Goal: Task Accomplishment & Management: Complete application form

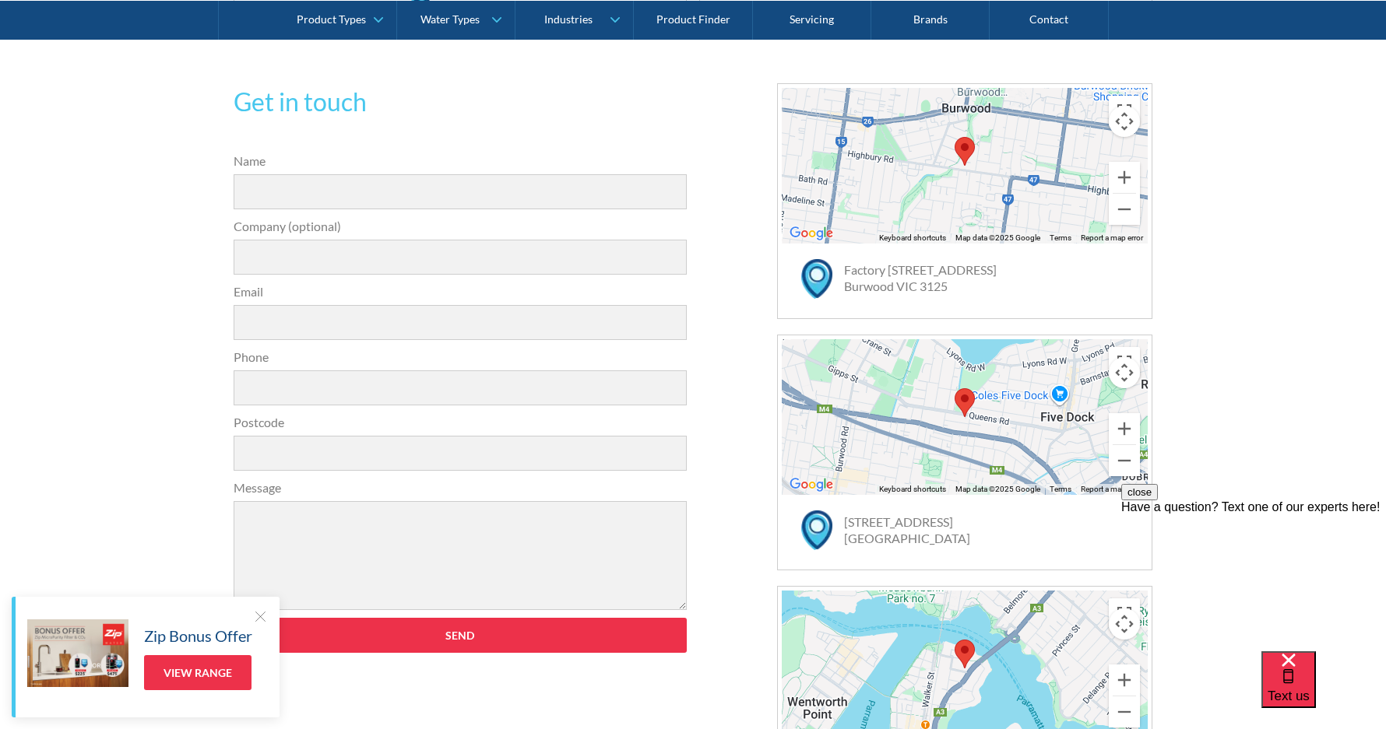
scroll to position [320, 0]
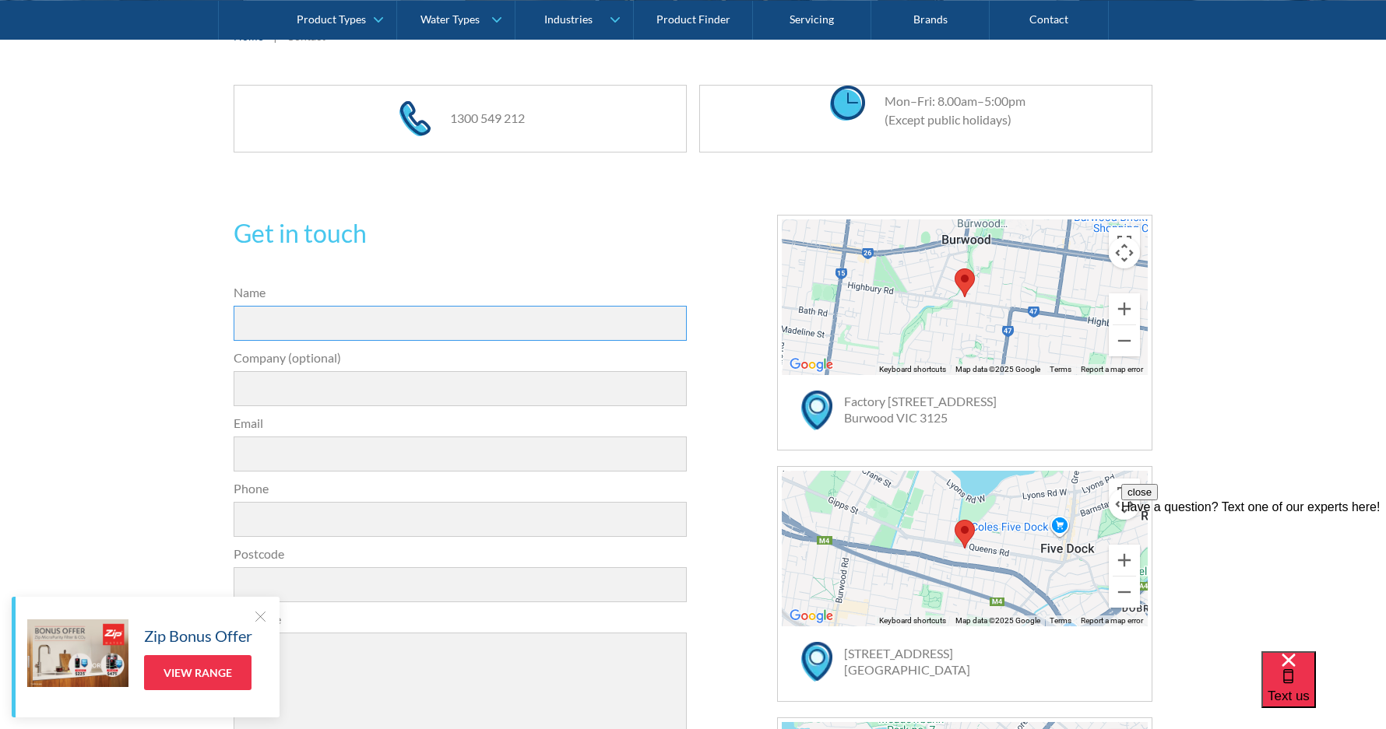
click at [300, 314] on input "Name" at bounding box center [460, 323] width 453 height 35
type input "Ruby"
type input "Storepr"
type input "o"
click at [311, 400] on input "Storepr" at bounding box center [460, 388] width 453 height 35
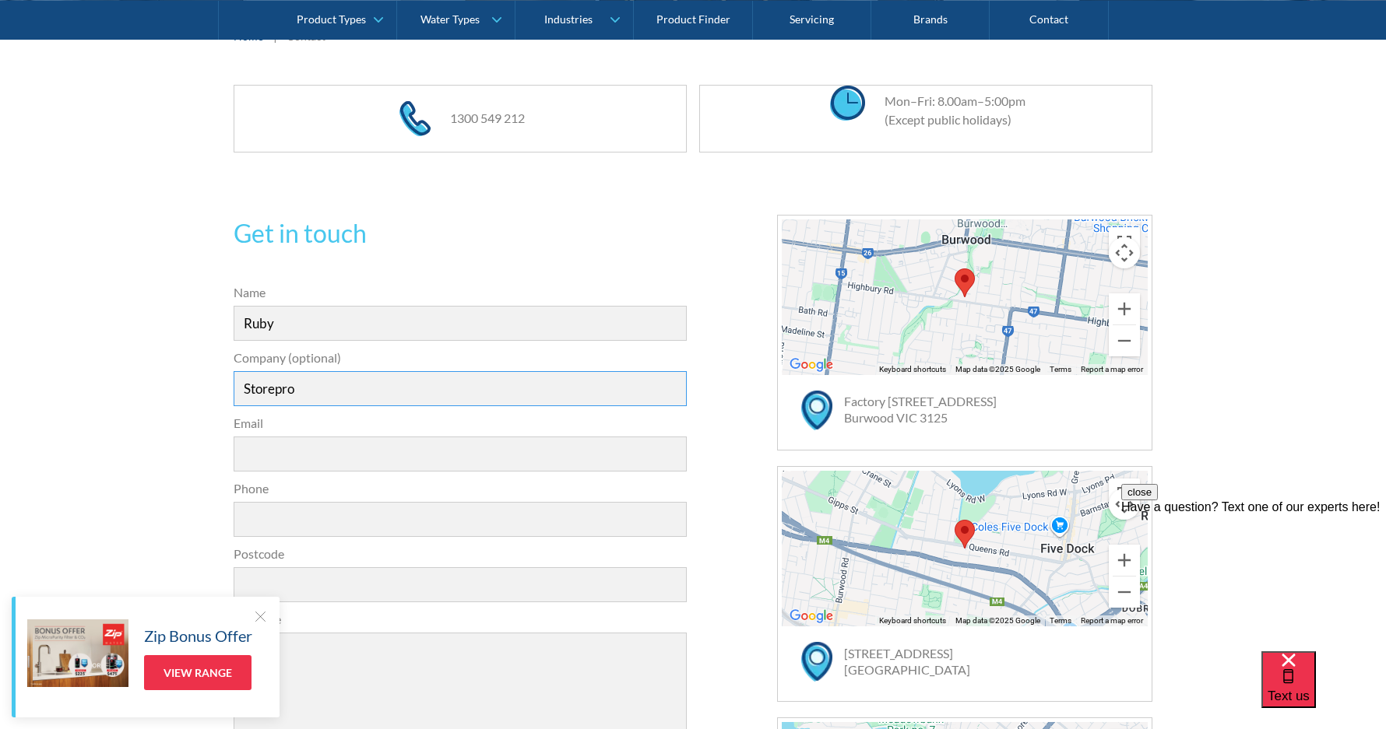
type input "Storepro"
type input "ruby.mackrill@storepro.com.au"
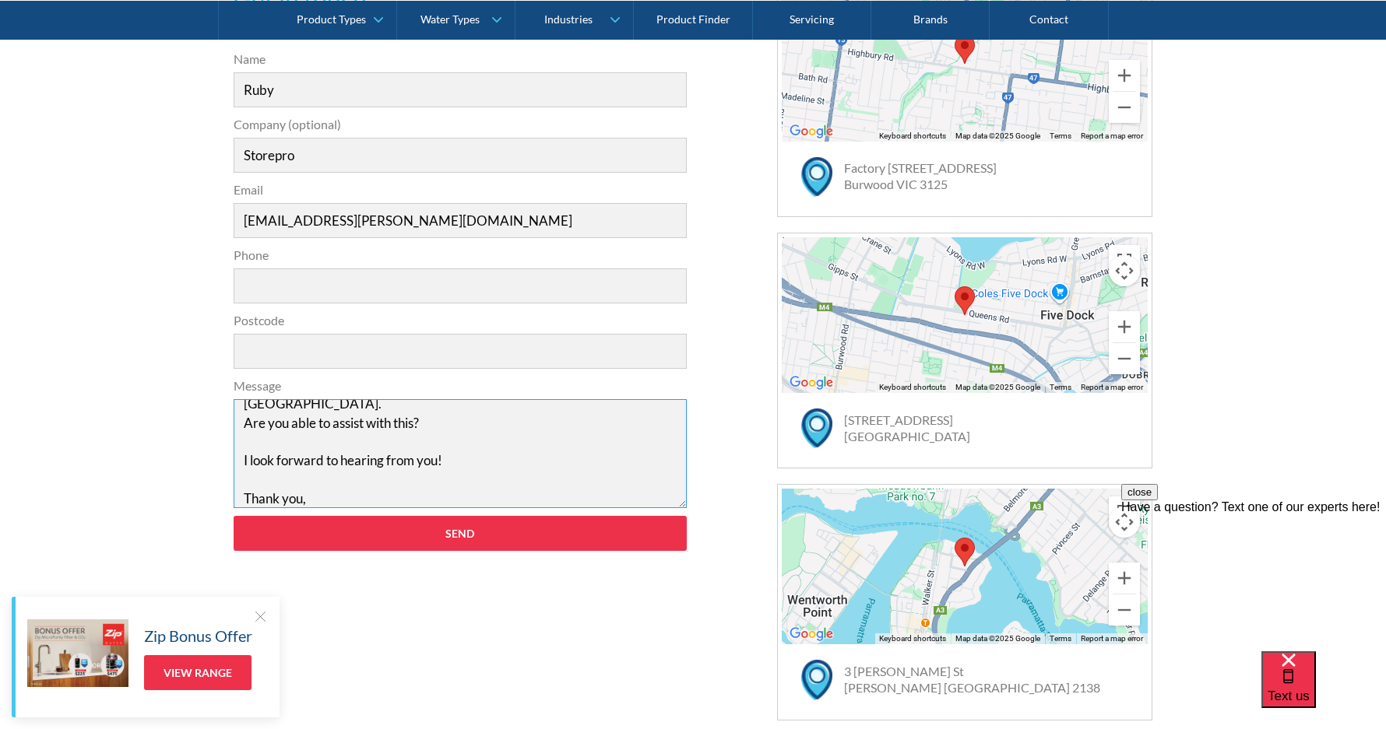
scroll to position [87, 0]
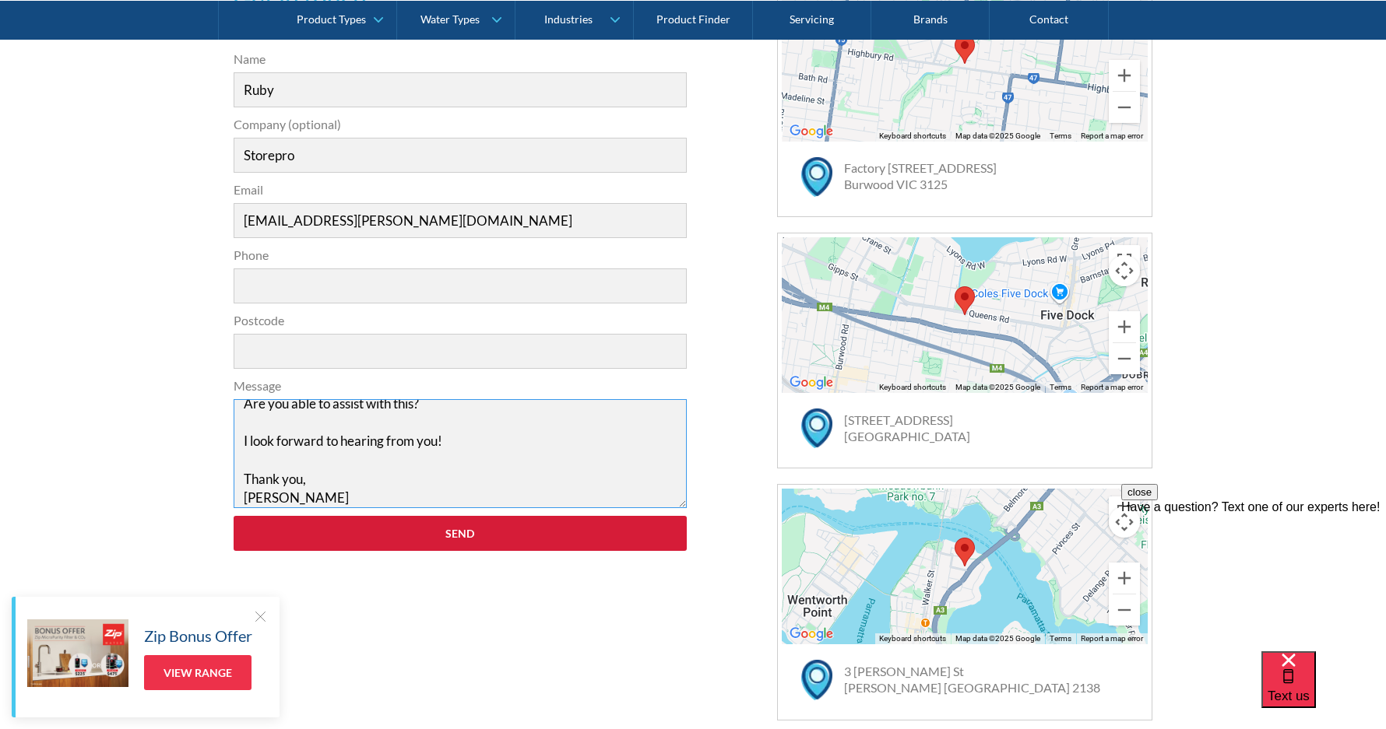
type textarea "Hi Team! One of our clients is hoping to have a ZIP tap installed at their stor…"
click at [480, 549] on input "Send" at bounding box center [460, 533] width 453 height 35
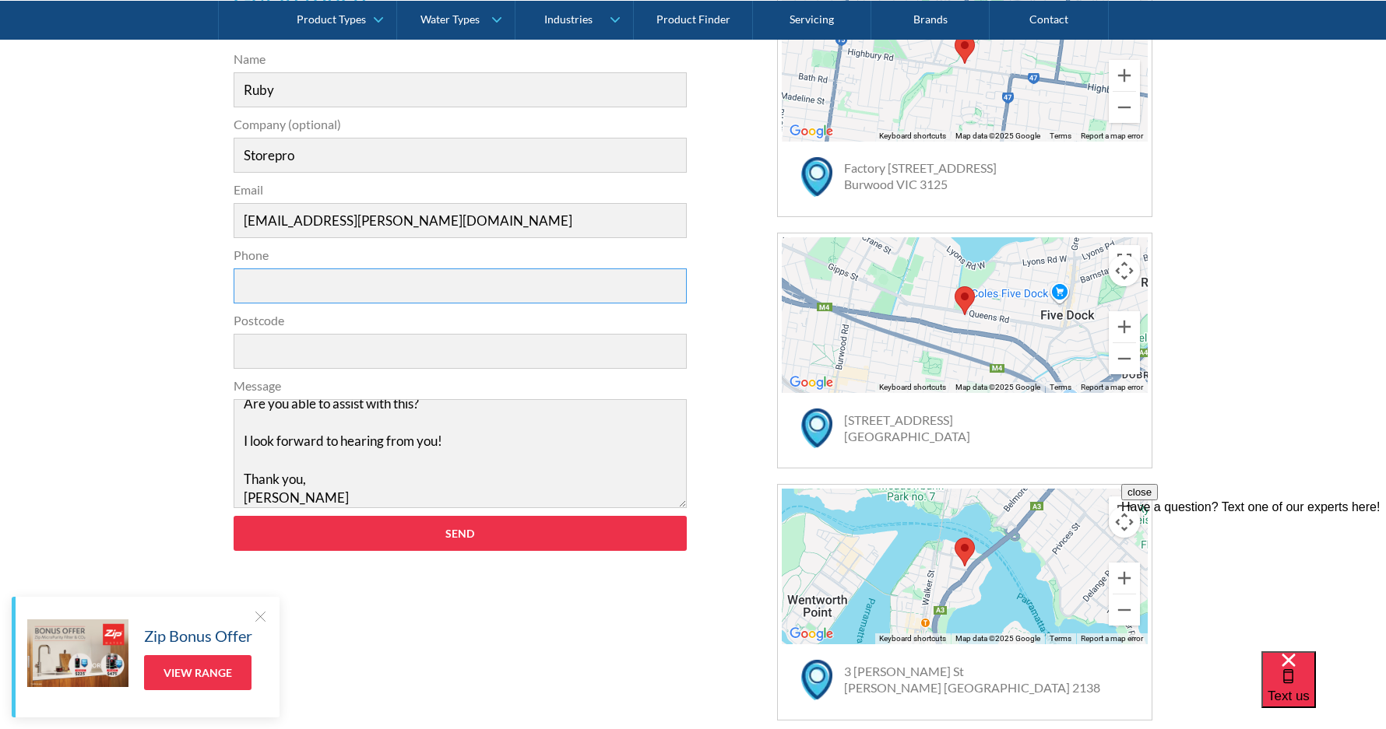
click at [427, 285] on input "Phone" at bounding box center [460, 286] width 453 height 35
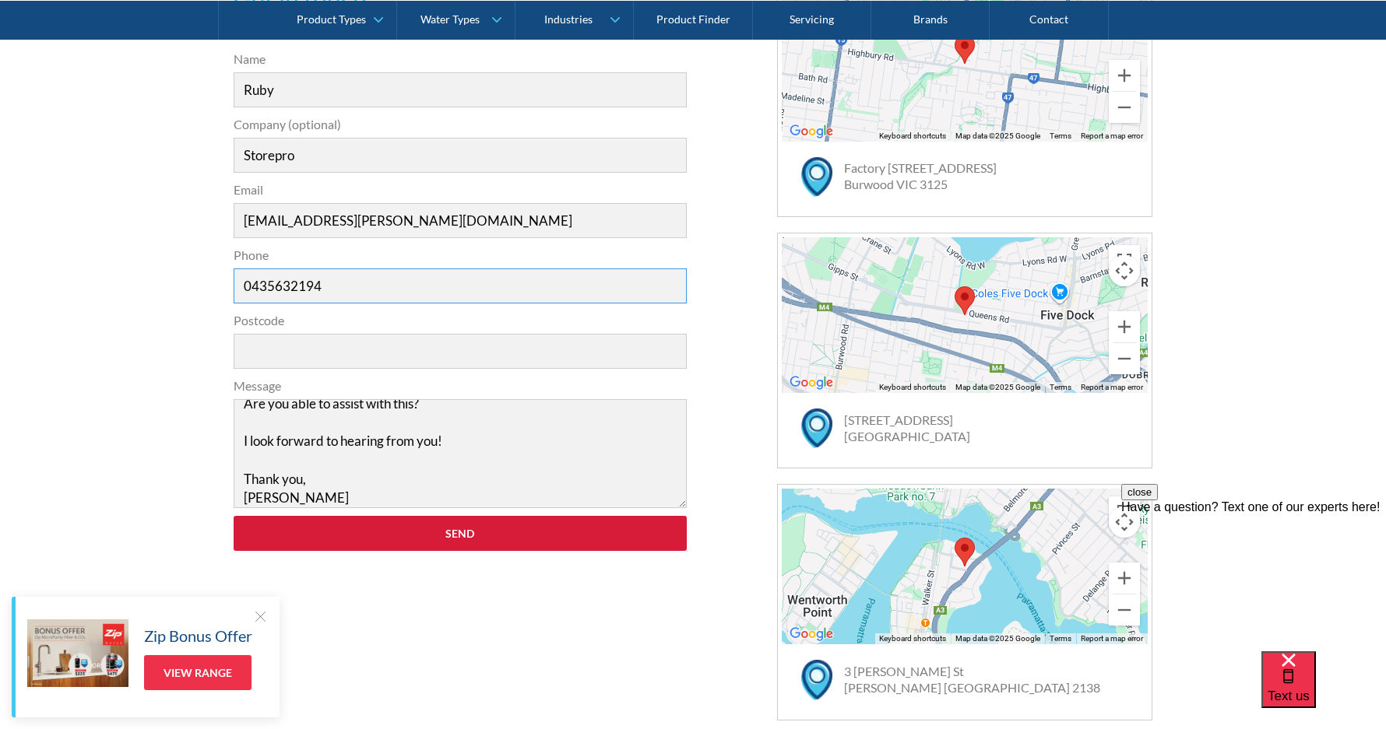
type input "0435632194"
click at [424, 533] on input "Send" at bounding box center [460, 533] width 453 height 35
type input "3192"
click at [429, 533] on input "Send" at bounding box center [460, 533] width 453 height 35
